Goal: Information Seeking & Learning: Learn about a topic

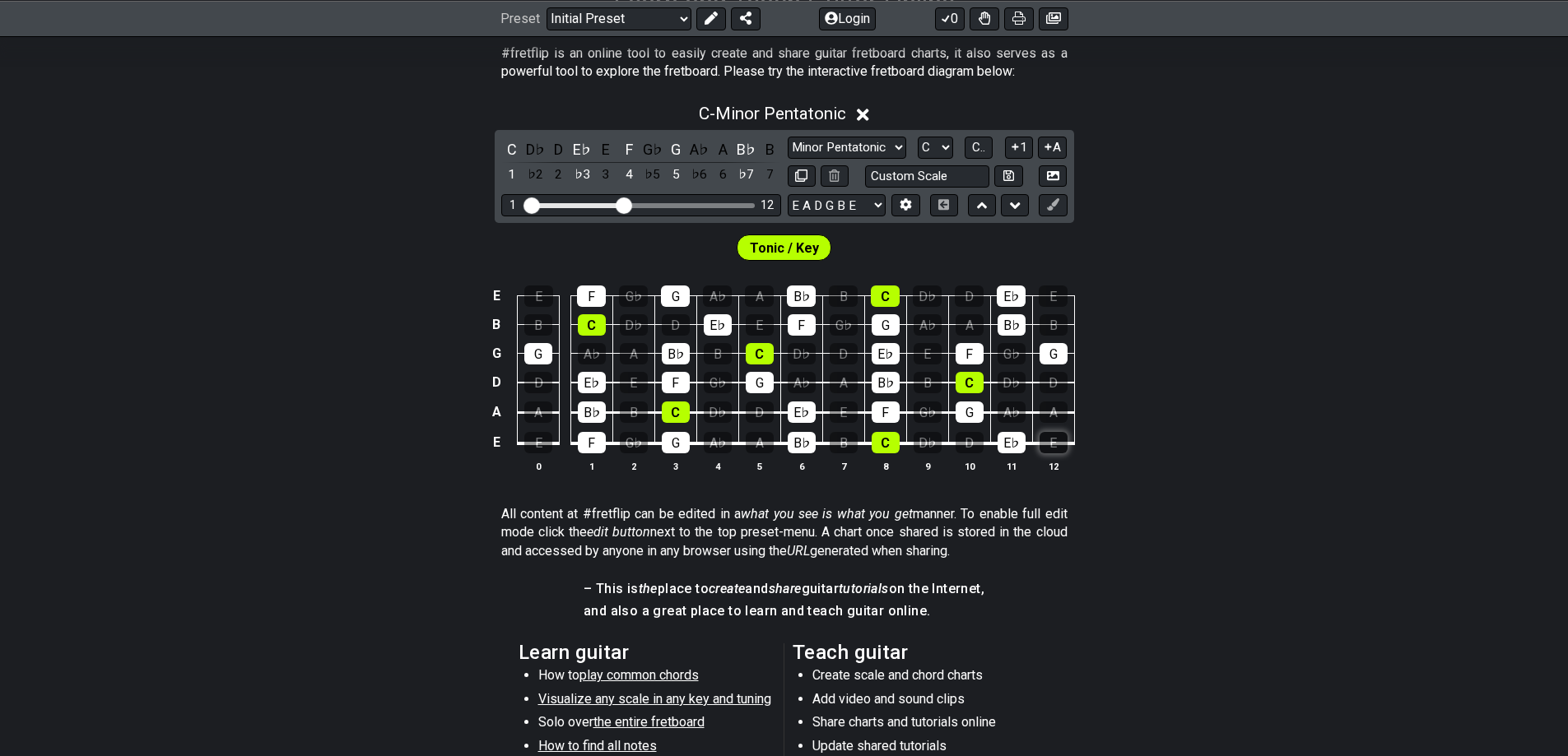
scroll to position [329, 0]
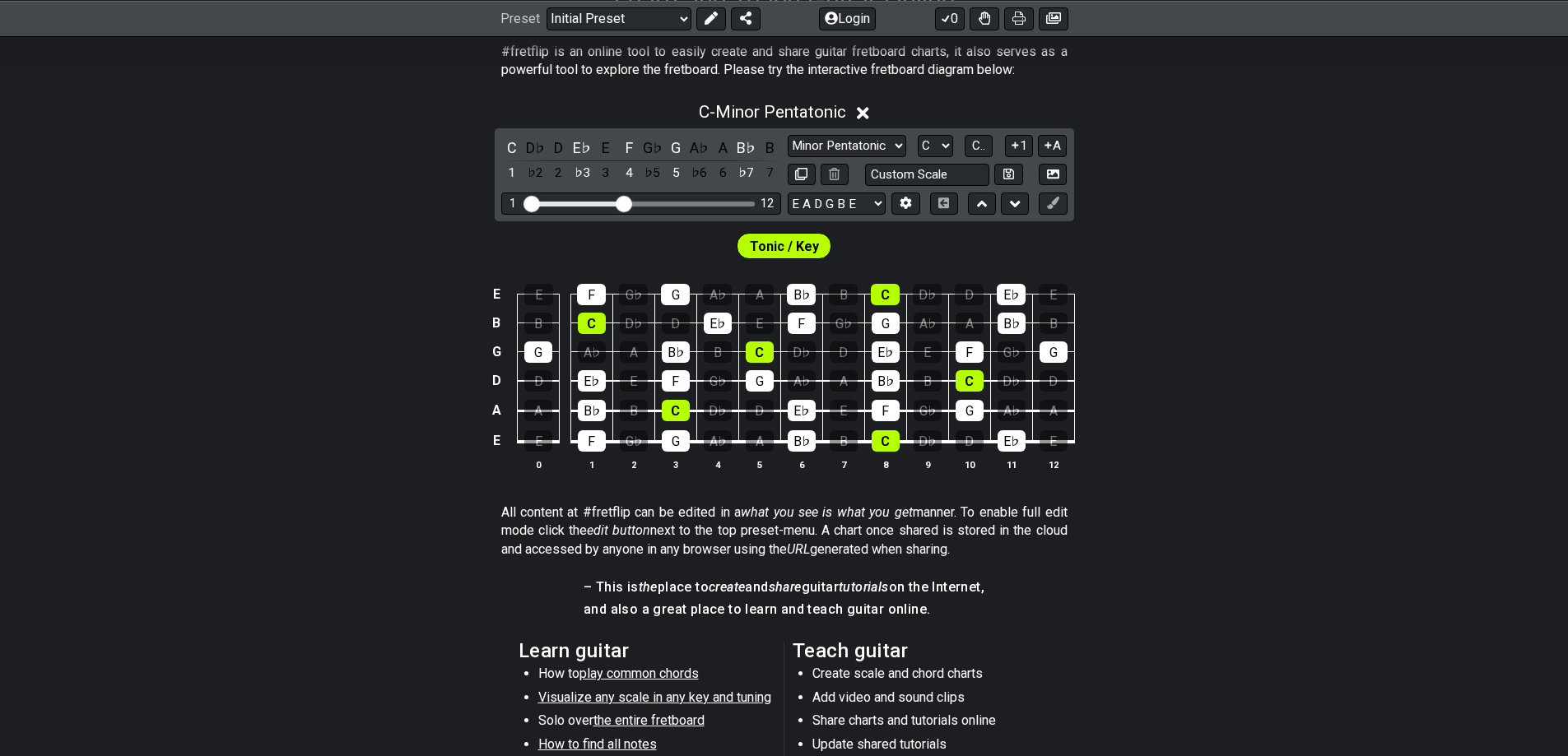
drag, startPoint x: 1346, startPoint y: 464, endPoint x: 1456, endPoint y: 147, distance: 335.5
click at [1488, 158] on div "C - Minor Pentatonic C D♭ D E♭ E F G♭ G A♭ A B♭ B 1 ♭2 2 ♭3 3 4 ♭5 5 ♭6 6 ♭7 7 …" at bounding box center [784, 292] width 1568 height 402
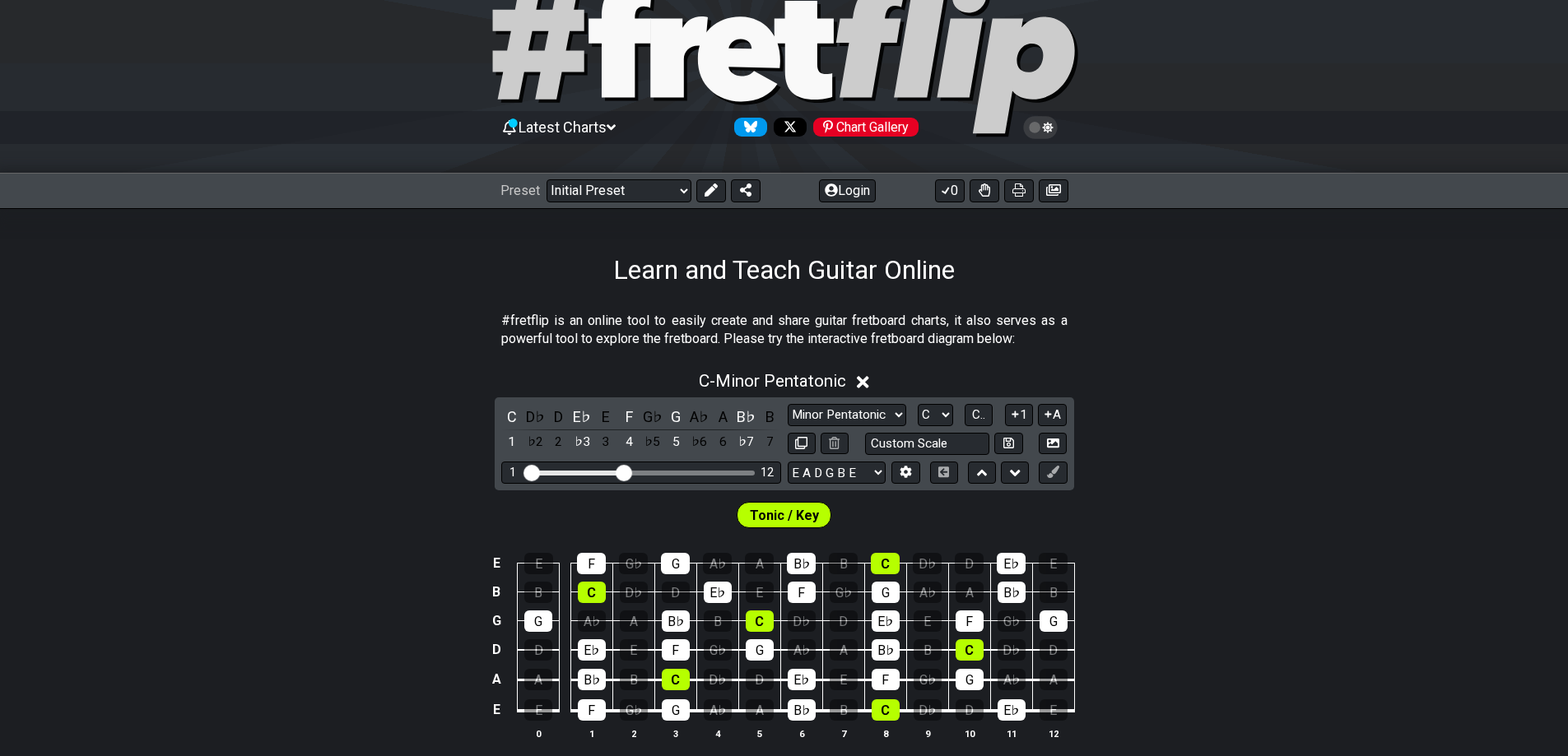
scroll to position [0, 0]
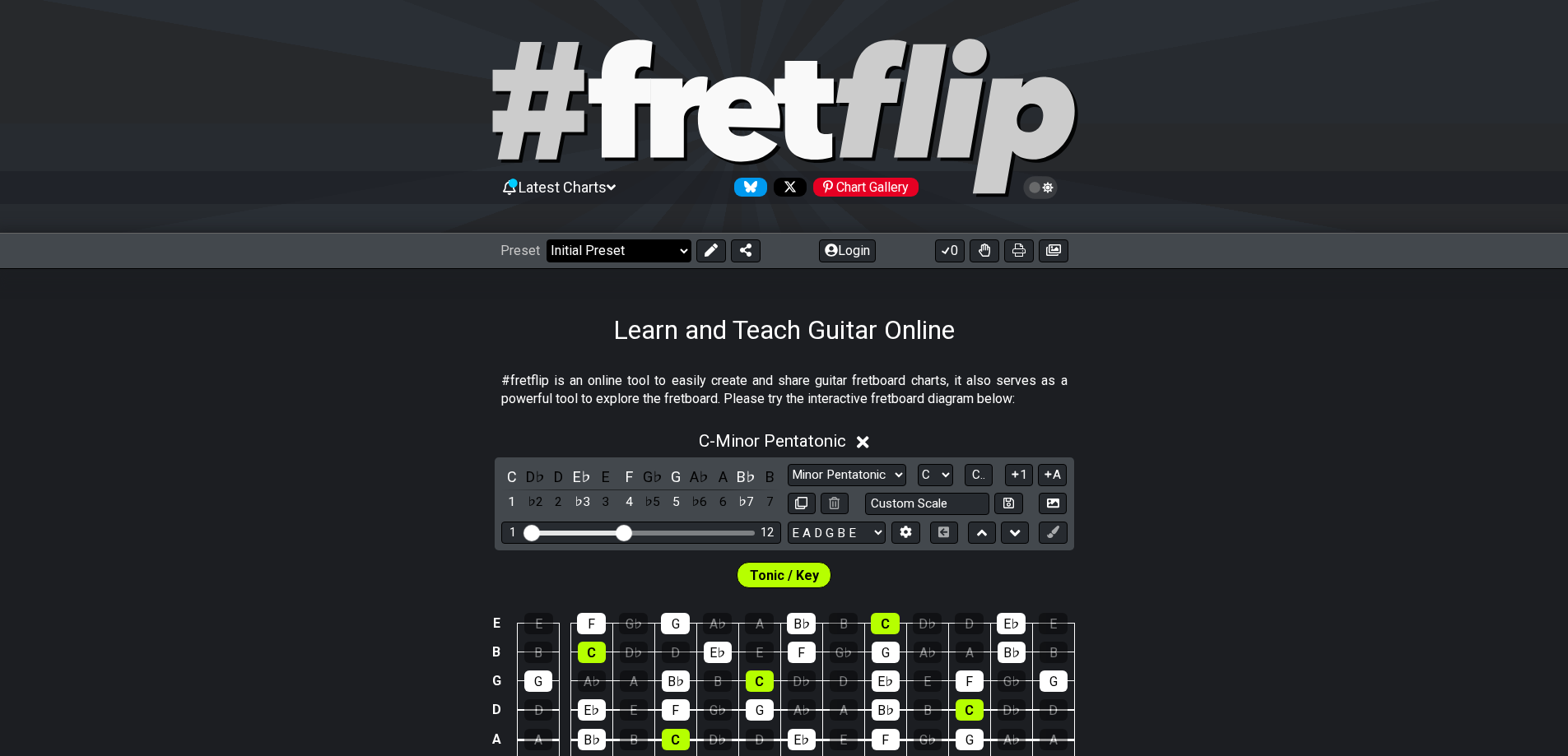
click at [668, 247] on select "Welcome to #fretflip! Initial Preset Custom Preset Minor Pentatonic Major Penta…" at bounding box center [618, 251] width 145 height 23
click at [546, 240] on select "Welcome to #fretflip! Initial Preset Custom Preset Minor Pentatonic Major Penta…" at bounding box center [618, 251] width 145 height 23
select select "/movable-7th-chords"
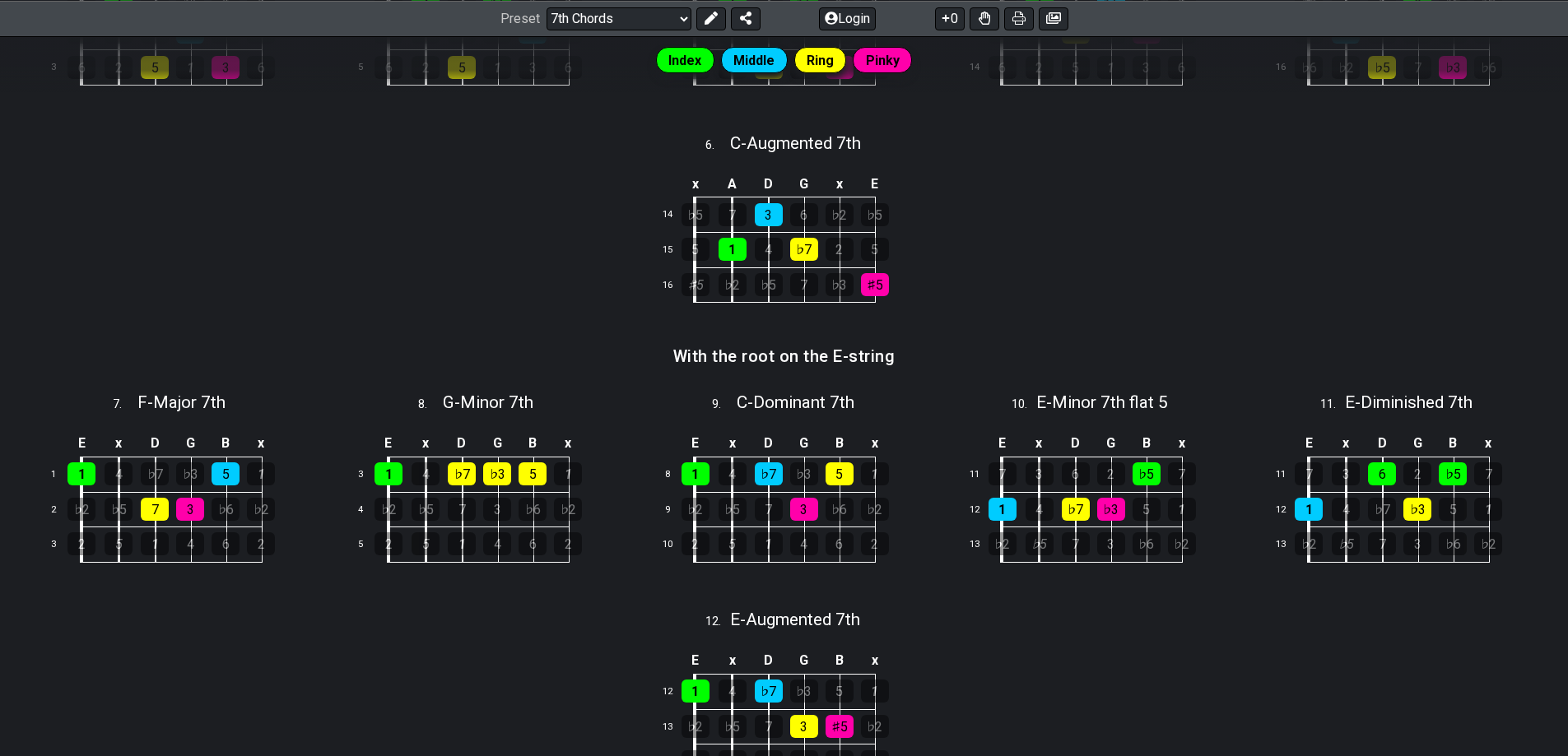
scroll to position [741, 0]
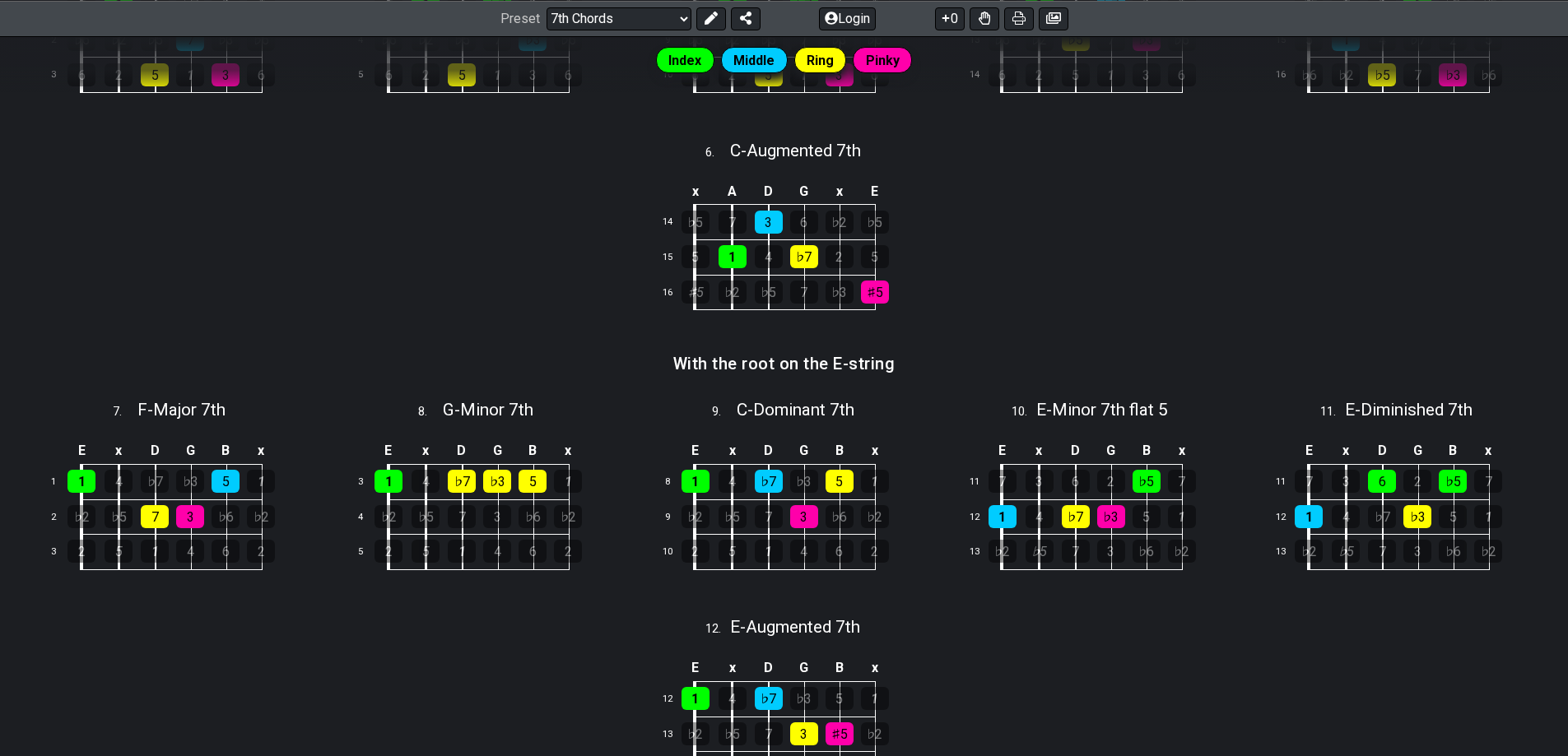
click at [1207, 302] on div "Index Middle Ring Pinky A movable chord shape can be used to play different cho…" at bounding box center [784, 554] width 1568 height 1898
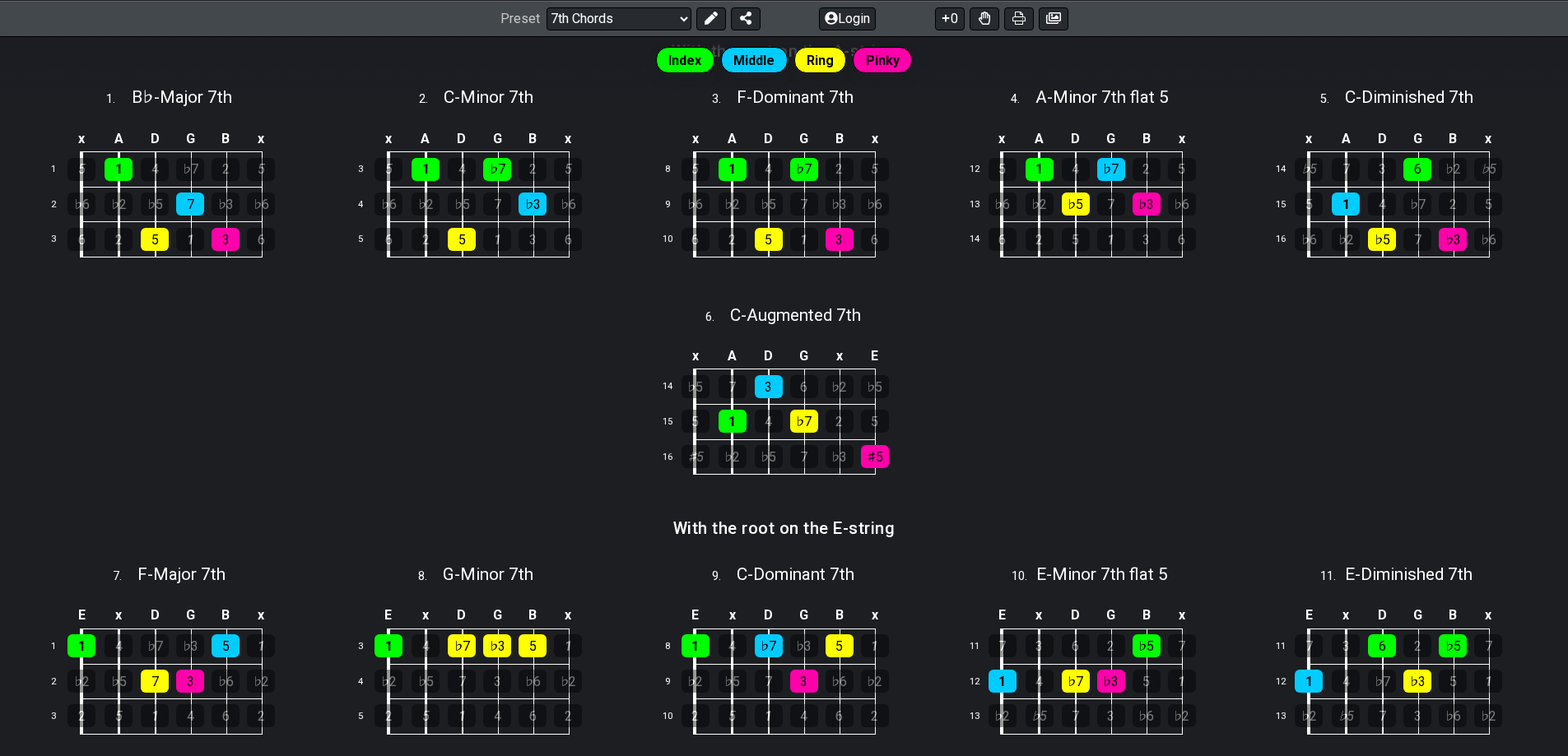
drag, startPoint x: 1211, startPoint y: 268, endPoint x: 1167, endPoint y: 355, distance: 97.5
click at [1167, 355] on div "Index Middle Ring Pinky A movable chord shape can be used to play different cho…" at bounding box center [784, 718] width 1568 height 1898
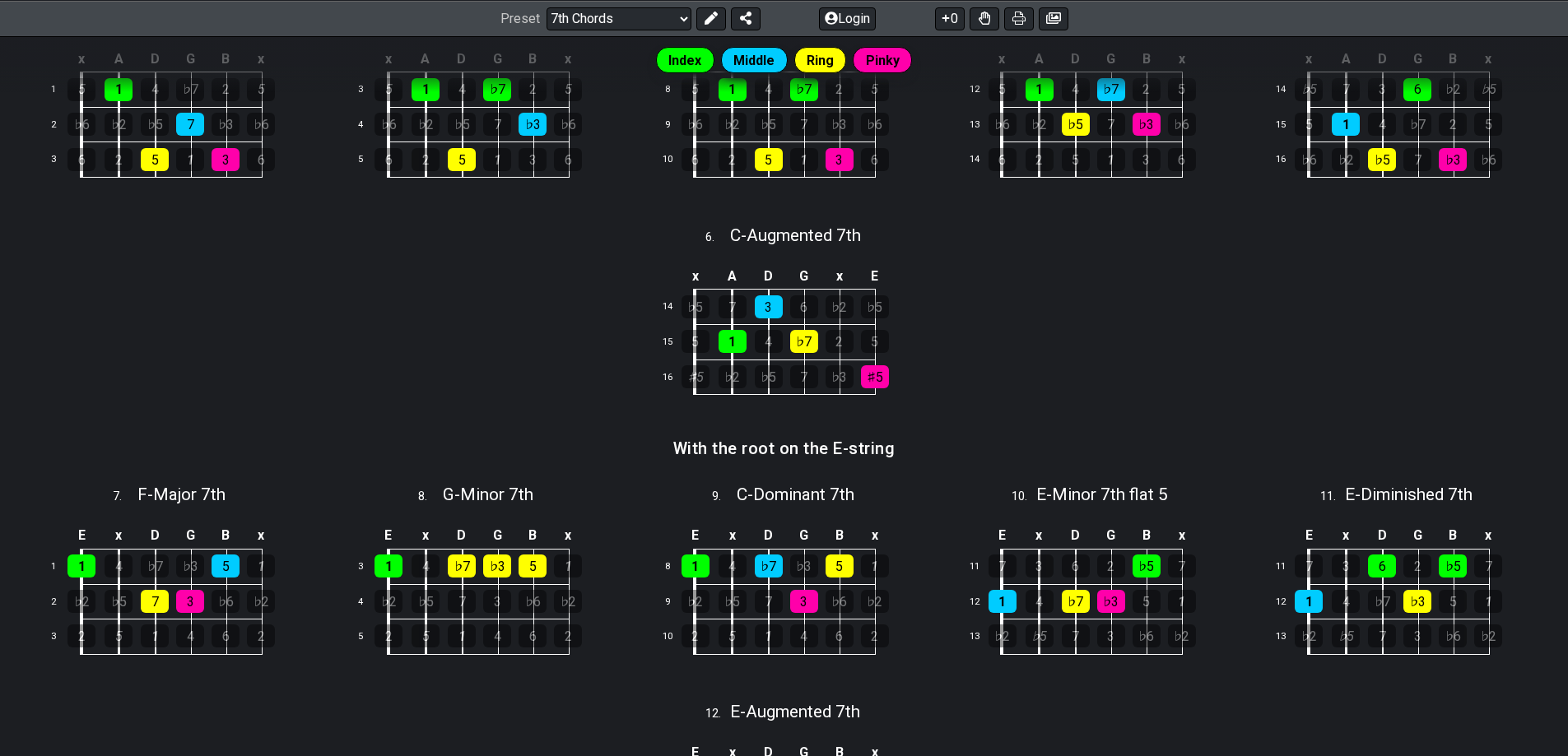
scroll to position [658, 0]
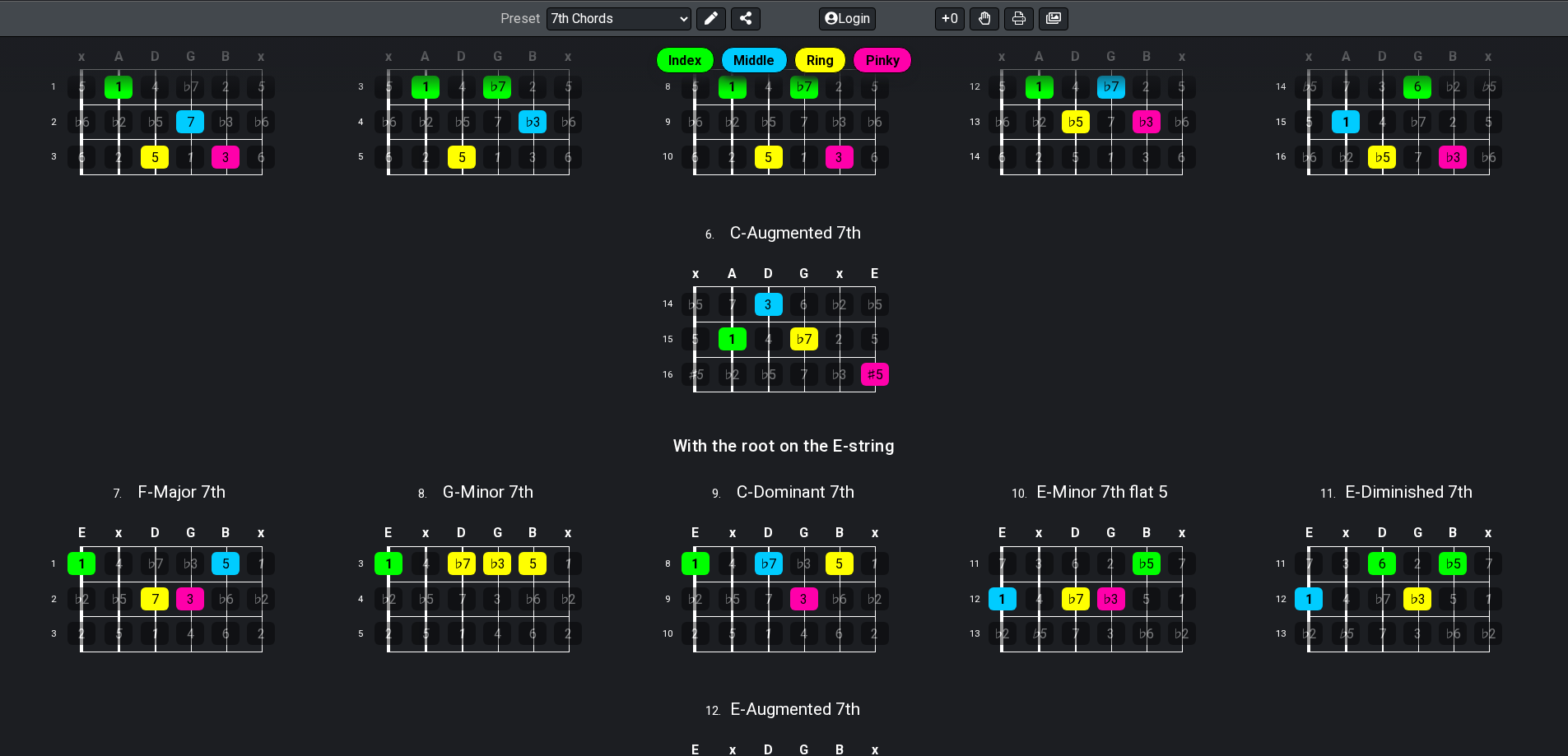
click at [1154, 337] on div "Index Middle Ring Pinky A movable chord shape can be used to play different cho…" at bounding box center [784, 637] width 1568 height 1898
